Goal: Entertainment & Leisure: Consume media (video, audio)

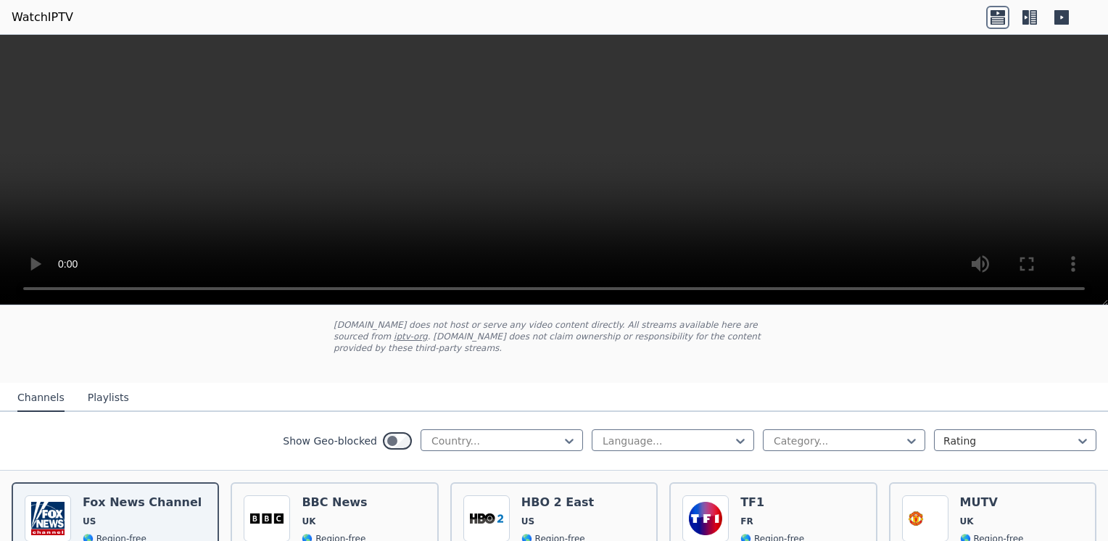
scroll to position [72, 0]
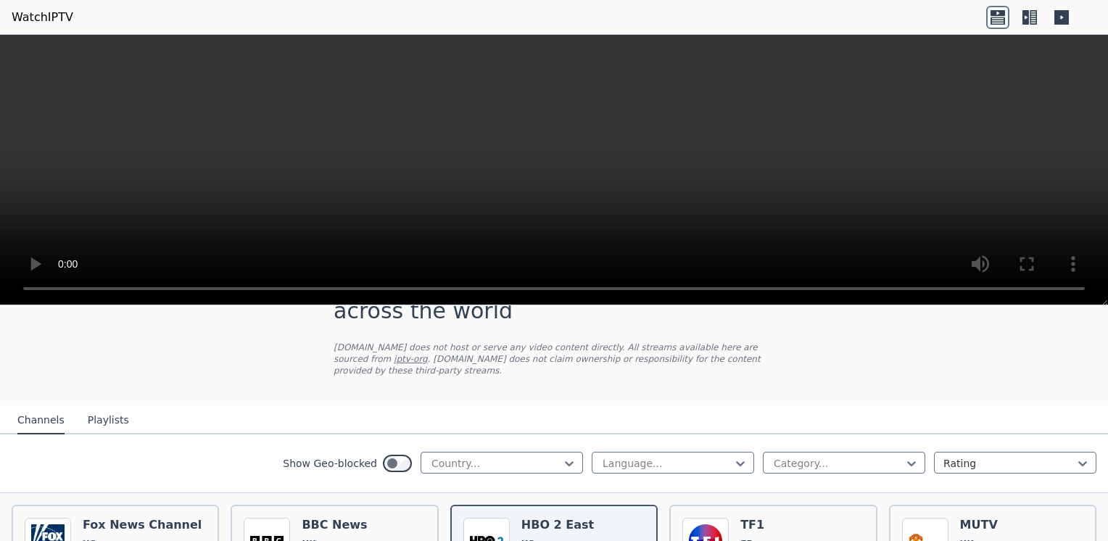
scroll to position [145, 0]
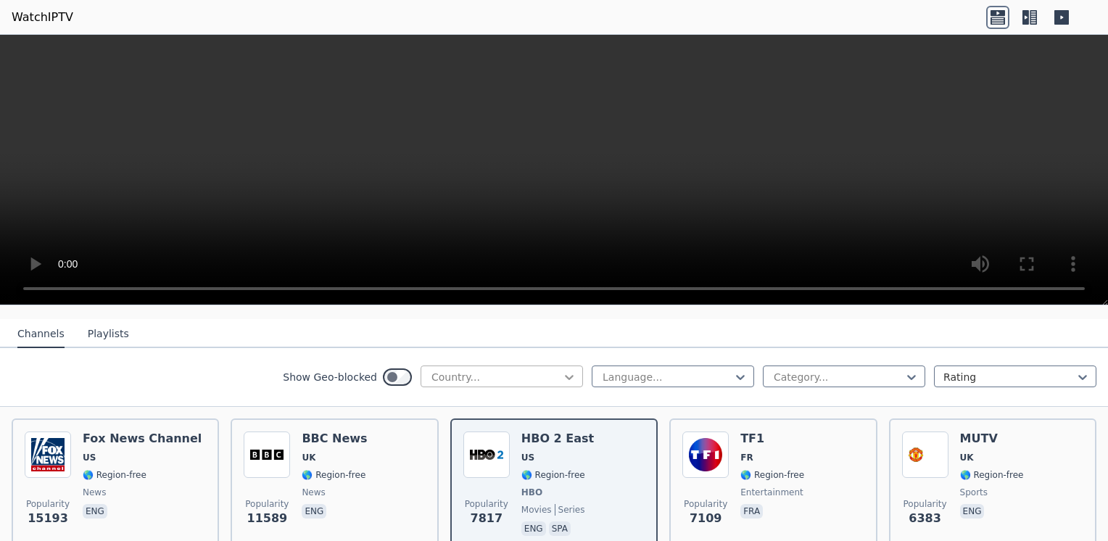
click at [565, 375] on icon at bounding box center [569, 377] width 9 height 5
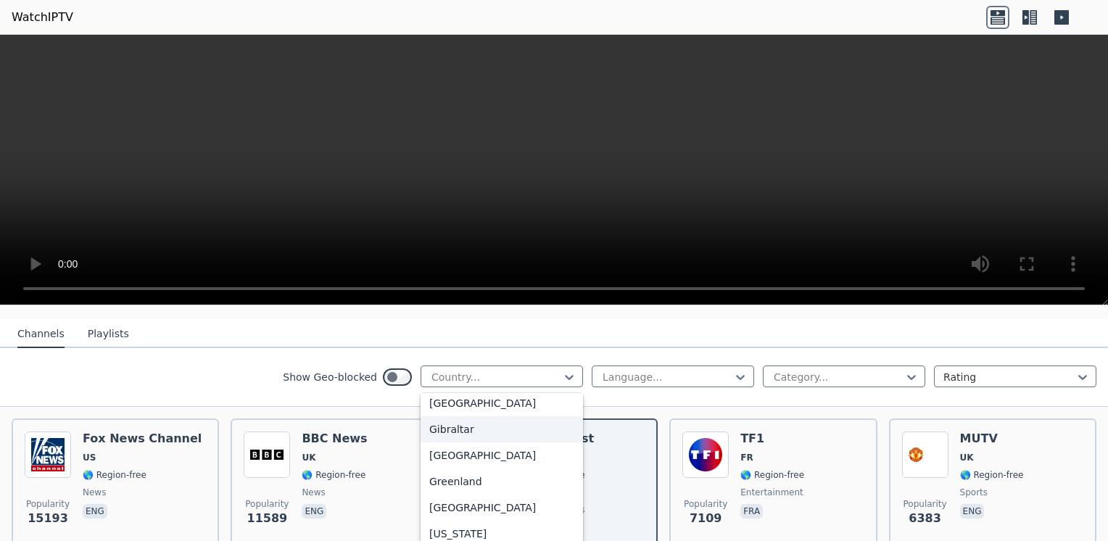
scroll to position [2247, 0]
click at [487, 436] on div "[GEOGRAPHIC_DATA]" at bounding box center [501, 432] width 162 height 26
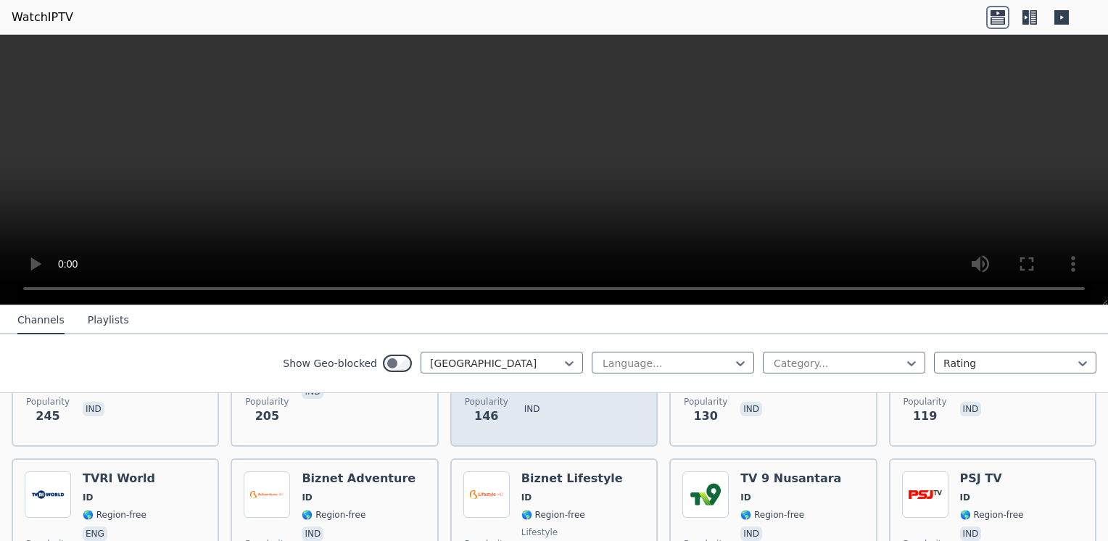
scroll to position [102, 0]
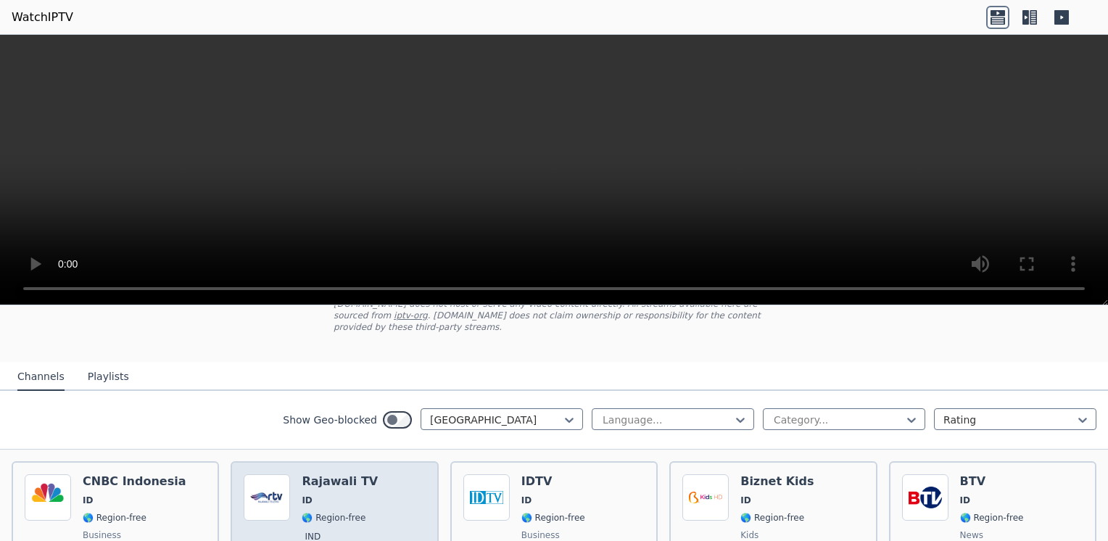
click at [331, 474] on h6 "Rajawali TV" at bounding box center [340, 481] width 76 height 14
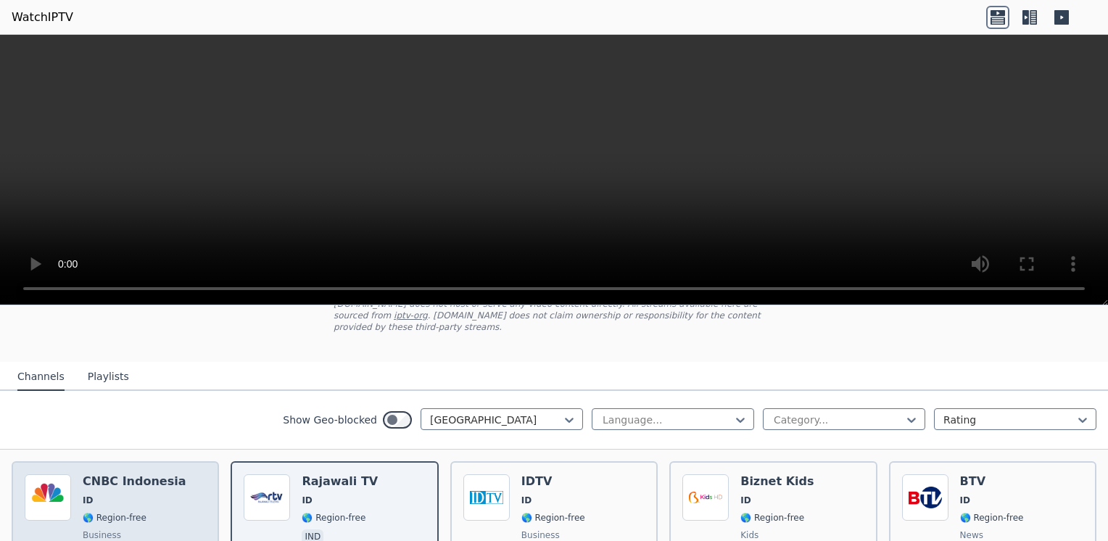
click at [123, 474] on h6 "CNBC Indonesia" at bounding box center [134, 481] width 103 height 14
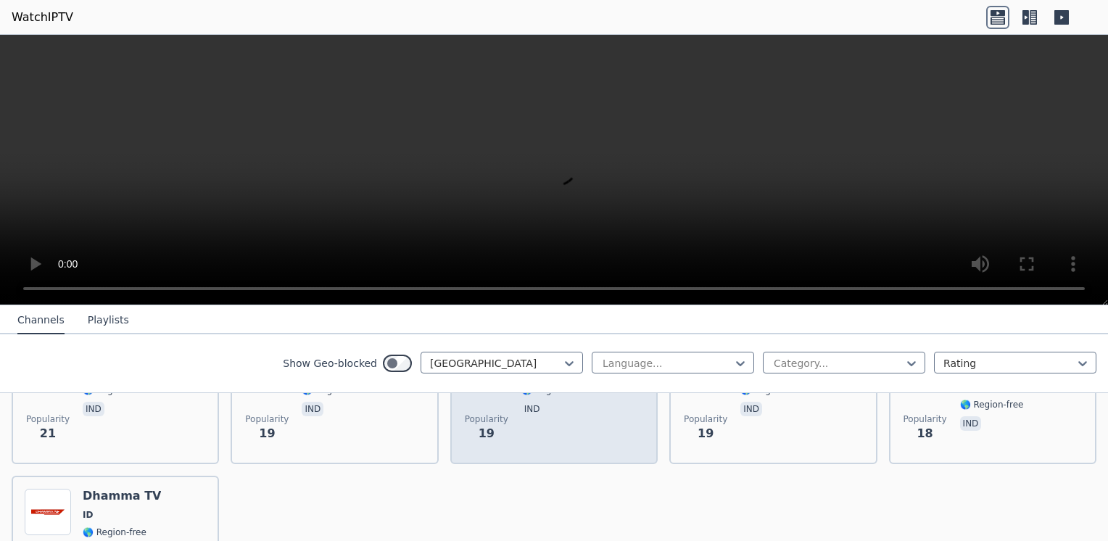
scroll to position [1262, 0]
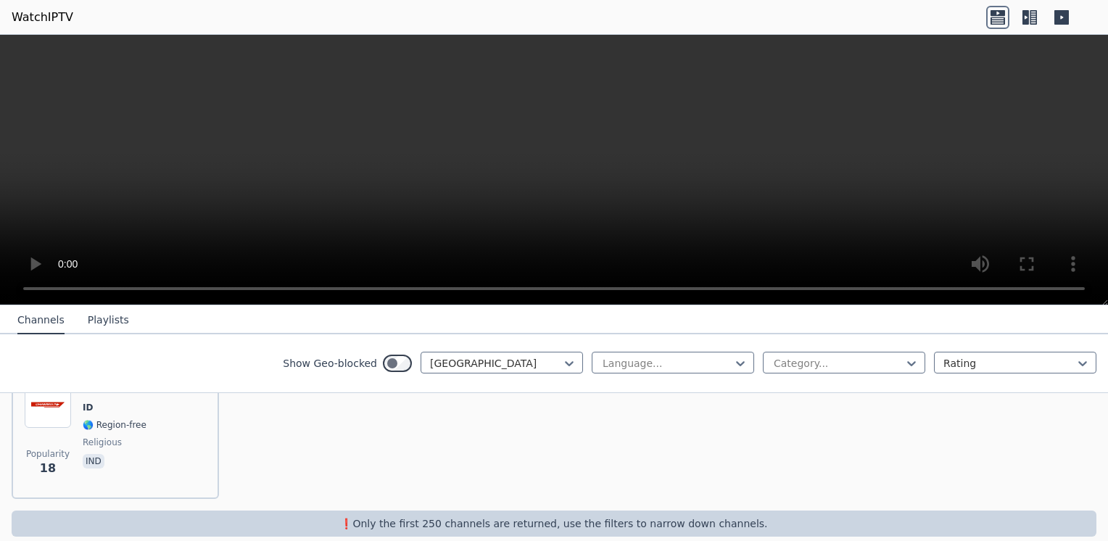
scroll to position [900, 0]
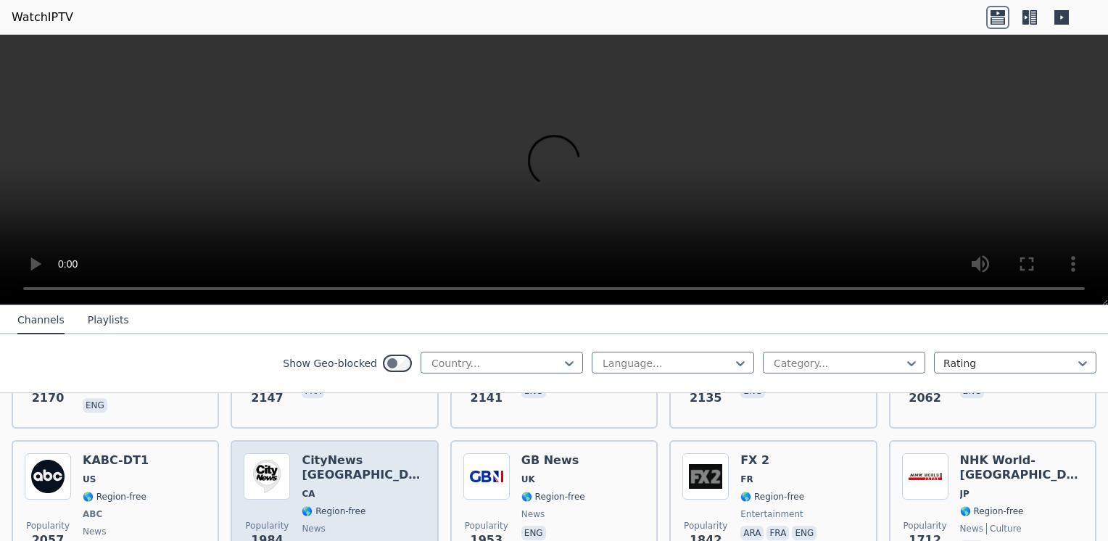
scroll to position [870, 0]
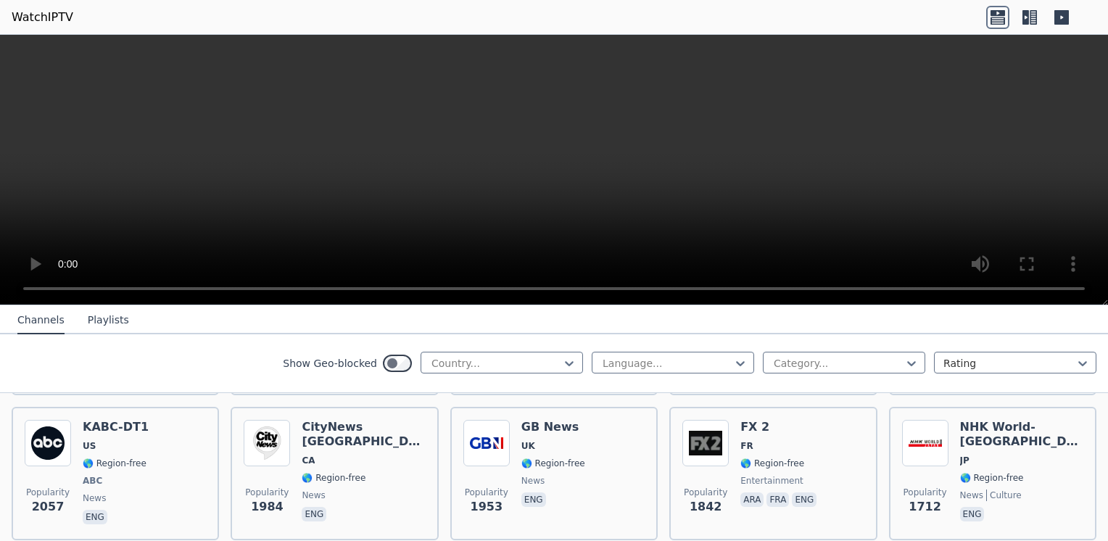
click at [106, 323] on button "Playlists" at bounding box center [108, 321] width 41 height 28
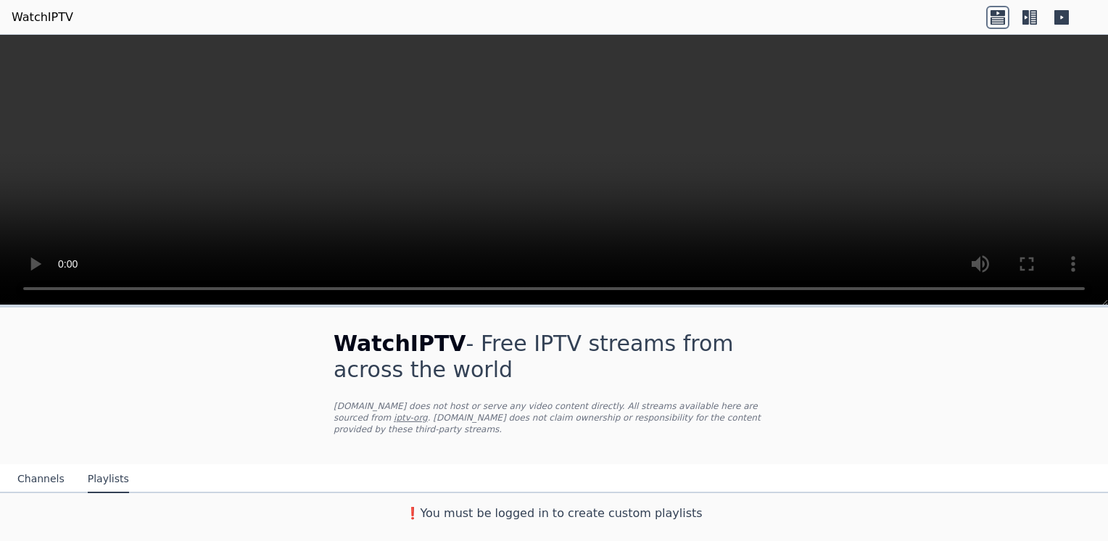
scroll to position [0, 0]
click at [45, 465] on button "Channels" at bounding box center [40, 479] width 47 height 28
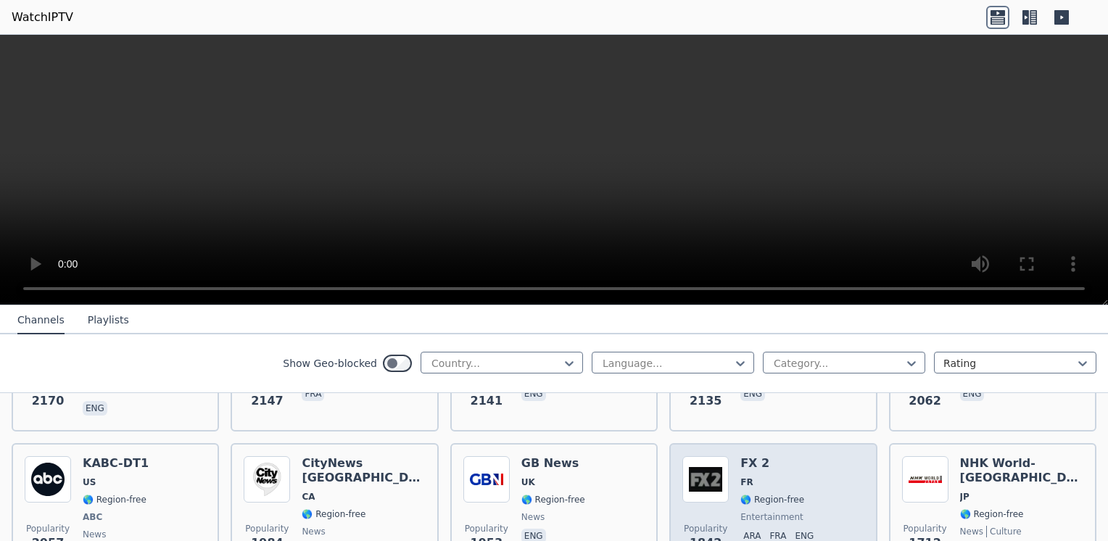
scroll to position [870, 0]
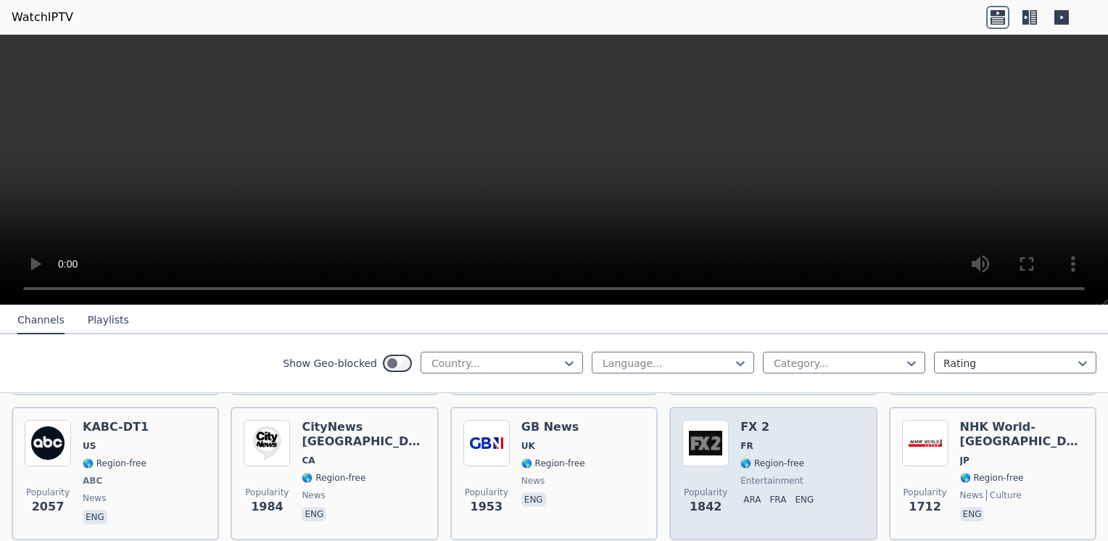
click at [744, 423] on div "FX 2 FR 🌎 Region-free entertainment ara fra eng" at bounding box center [779, 473] width 79 height 107
